Goal: Communication & Community: Share content

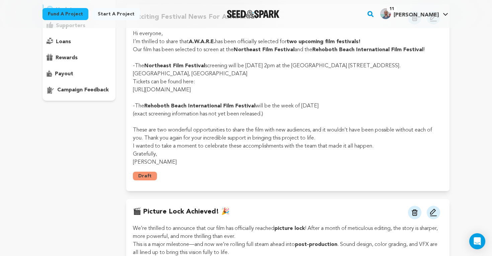
scroll to position [88, 0]
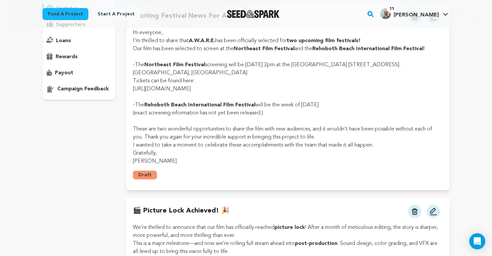
click at [256, 135] on p "These are two wonderful opportunities to share the film with new audiences, and…" at bounding box center [288, 133] width 310 height 16
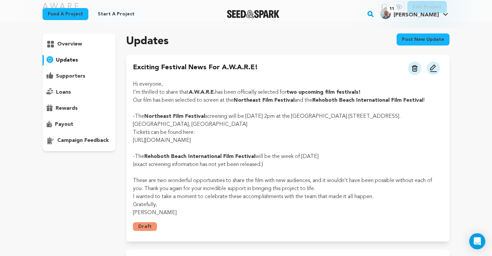
scroll to position [28, 0]
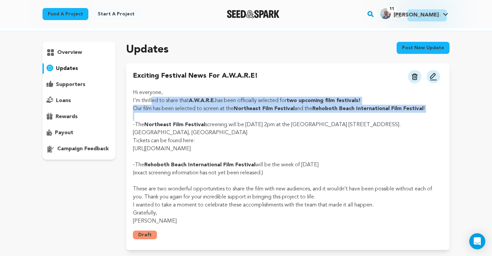
drag, startPoint x: 152, startPoint y: 102, endPoint x: 172, endPoint y: 116, distance: 24.5
click at [172, 116] on div "Hi everyone, I’m thrilled to share that A.W.A.R.E. has been officially selected…" at bounding box center [288, 157] width 310 height 136
click at [172, 116] on p at bounding box center [288, 117] width 310 height 8
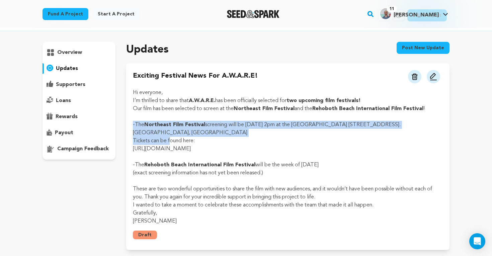
drag, startPoint x: 132, startPoint y: 121, endPoint x: 169, endPoint y: 142, distance: 42.4
click at [169, 142] on div "Exciting Festival News for A.W.A.R.E! View more option View more option" at bounding box center [287, 156] width 323 height 187
click at [169, 142] on p "Tickets can be found here:" at bounding box center [288, 141] width 310 height 8
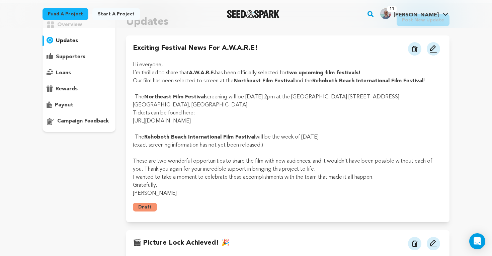
scroll to position [57, 0]
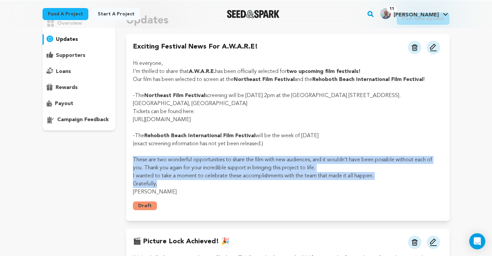
drag, startPoint x: 131, startPoint y: 158, endPoint x: 174, endPoint y: 182, distance: 48.8
click at [174, 182] on div "Exciting Festival News for A.W.A.R.E! View more option View more option" at bounding box center [287, 127] width 323 height 187
click at [174, 182] on p "Gratefully," at bounding box center [288, 184] width 310 height 8
drag, startPoint x: 175, startPoint y: 188, endPoint x: 127, endPoint y: 158, distance: 56.4
click at [127, 158] on div "Exciting Festival News for A.W.A.R.E! View more option View more option" at bounding box center [287, 127] width 323 height 187
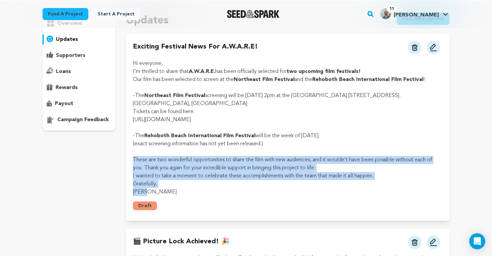
click at [127, 158] on div "Exciting Festival News for A.W.A.R.E! View more option View more option" at bounding box center [287, 127] width 323 height 187
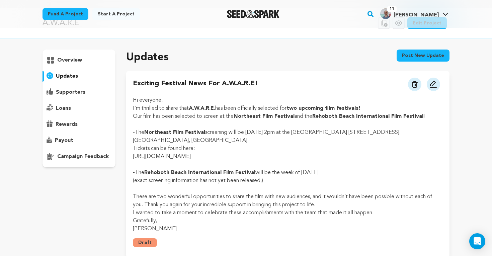
scroll to position [14, 0]
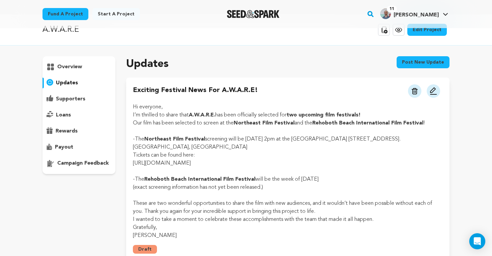
click at [413, 63] on button "Post new update" at bounding box center [422, 62] width 53 height 12
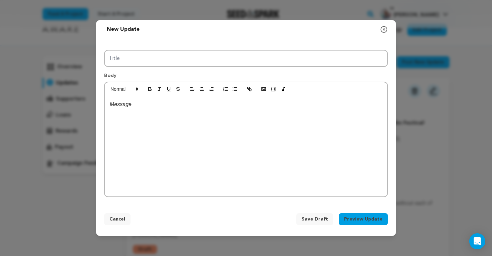
click at [385, 29] on icon "button" at bounding box center [384, 29] width 8 height 8
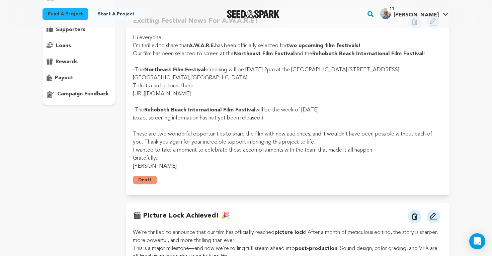
scroll to position [91, 0]
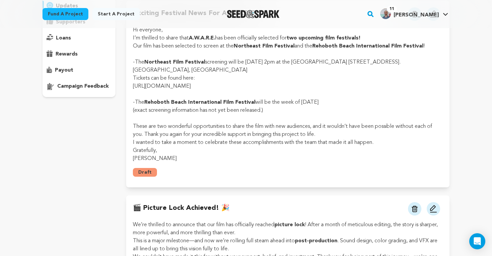
click at [141, 174] on button "Draft" at bounding box center [145, 172] width 24 height 9
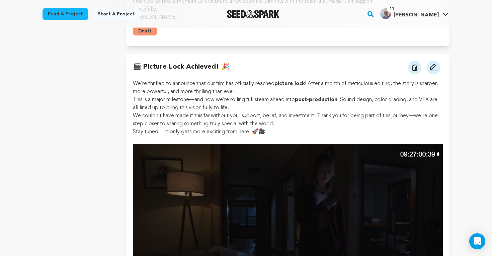
scroll to position [0, 0]
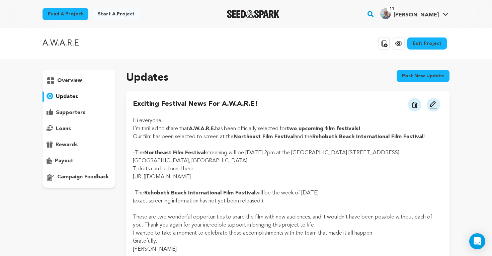
click at [408, 73] on button "Post new update" at bounding box center [422, 76] width 53 height 12
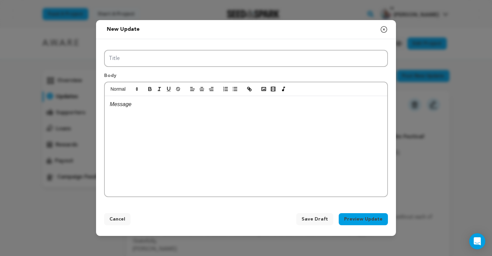
click at [382, 27] on icon "button" at bounding box center [384, 29] width 6 height 6
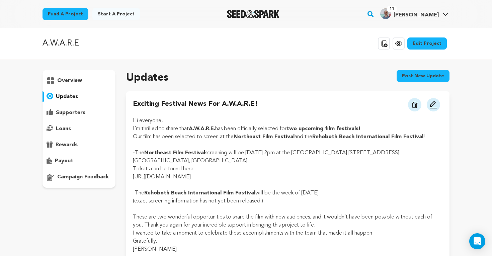
click at [76, 110] on p "supporters" at bounding box center [70, 113] width 29 height 8
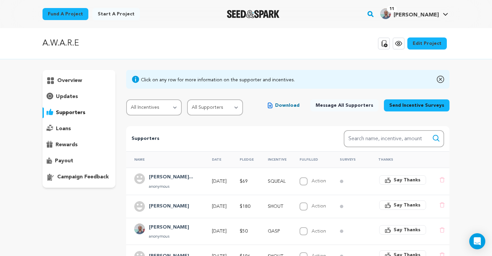
click at [65, 97] on p "updates" at bounding box center [67, 97] width 22 height 8
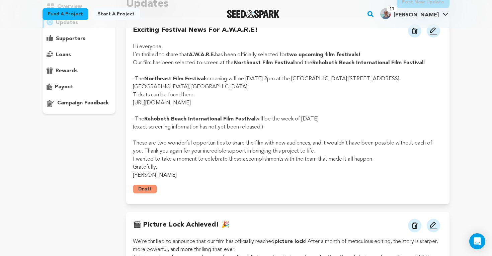
scroll to position [78, 0]
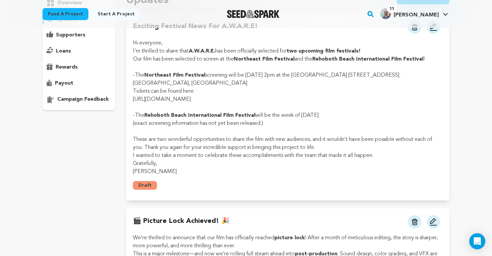
click at [145, 185] on button "Draft" at bounding box center [145, 185] width 24 height 9
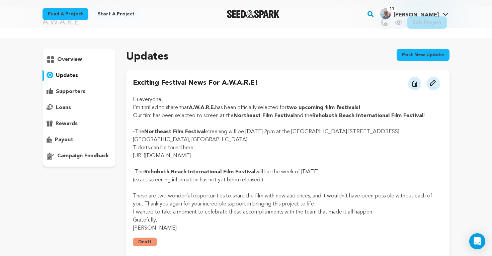
scroll to position [0, 0]
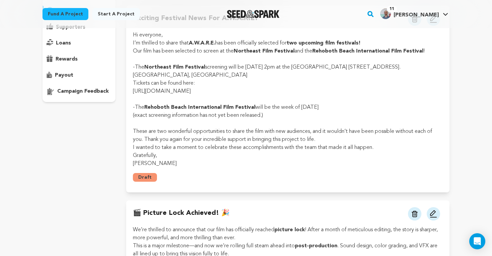
click at [184, 113] on p "(exact screening information has not yet been released.)" at bounding box center [288, 115] width 310 height 8
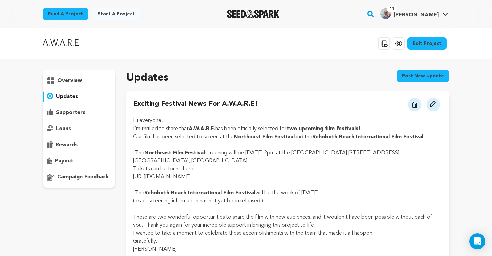
click at [404, 41] on link "View project" at bounding box center [398, 43] width 12 height 12
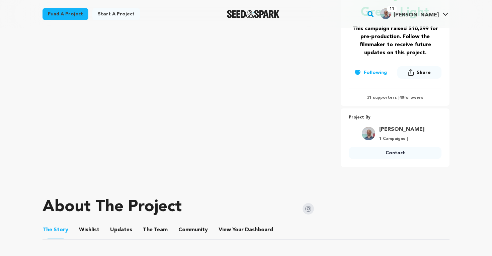
scroll to position [205, 0]
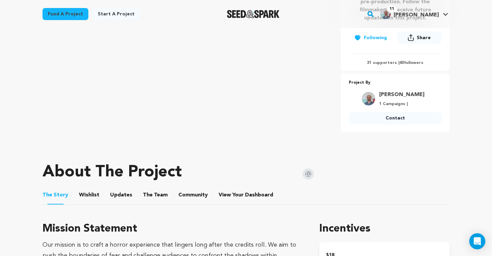
click at [117, 193] on button "Updates" at bounding box center [121, 196] width 16 height 16
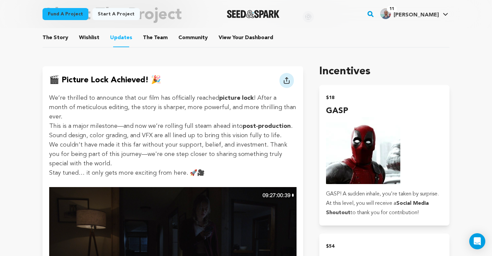
scroll to position [331, 0]
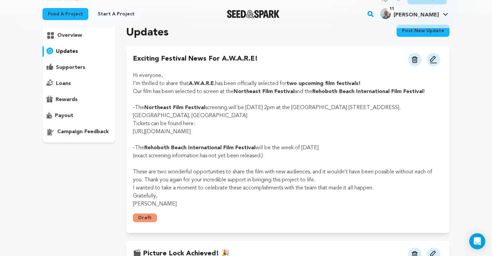
scroll to position [62, 0]
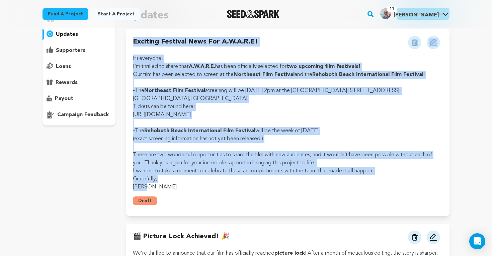
drag, startPoint x: 145, startPoint y: 185, endPoint x: 130, endPoint y: 39, distance: 147.3
click at [130, 39] on div "Exciting Festival News for A.W.A.R.E! View more option View more option" at bounding box center [287, 122] width 323 height 187
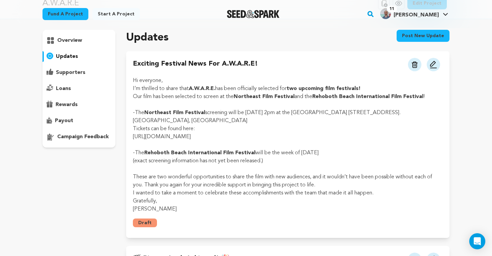
scroll to position [33, 0]
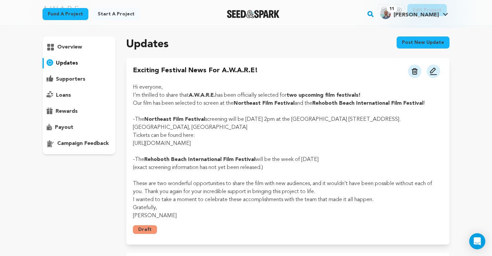
click at [433, 72] on img at bounding box center [433, 71] width 8 height 8
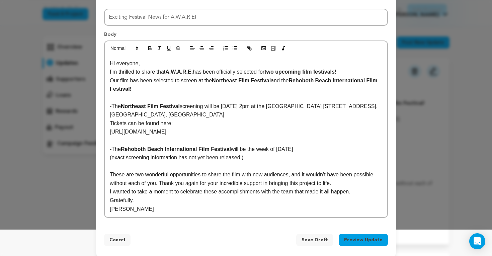
scroll to position [33, 0]
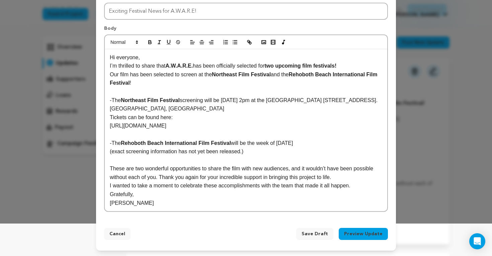
click at [355, 234] on button "Preview Update" at bounding box center [362, 234] width 49 height 12
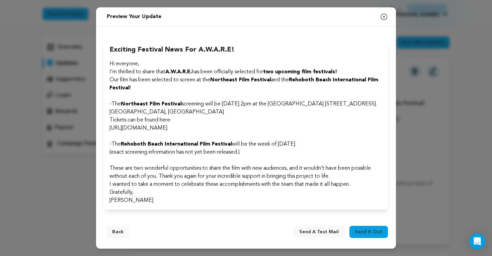
scroll to position [0, 0]
click at [361, 231] on span "Send it out" at bounding box center [369, 231] width 28 height 7
